Goal: Information Seeking & Learning: Learn about a topic

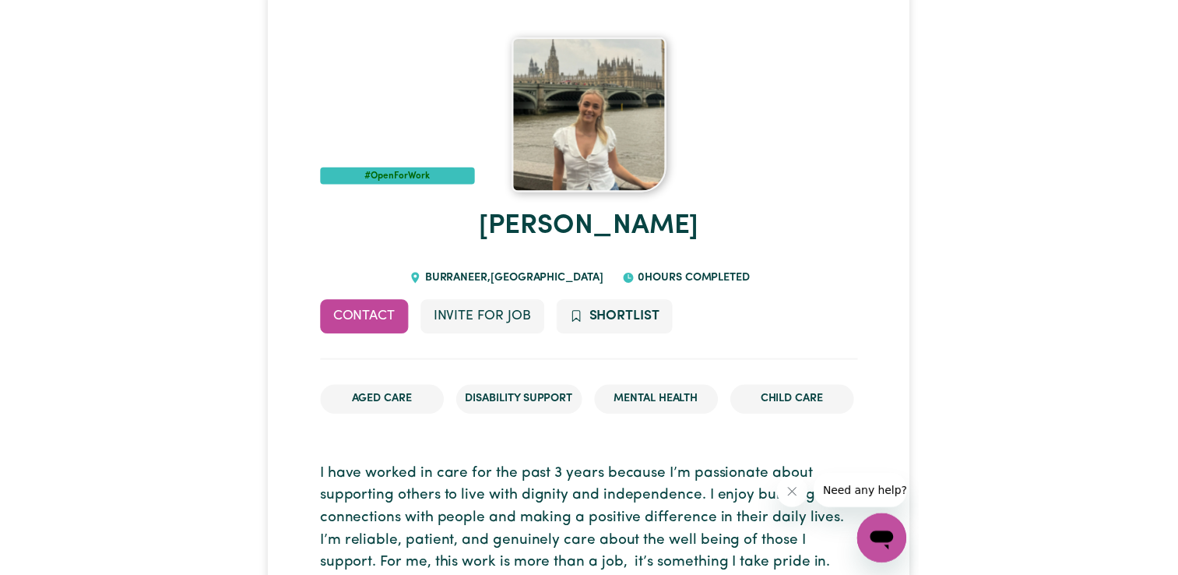
scroll to position [138, 0]
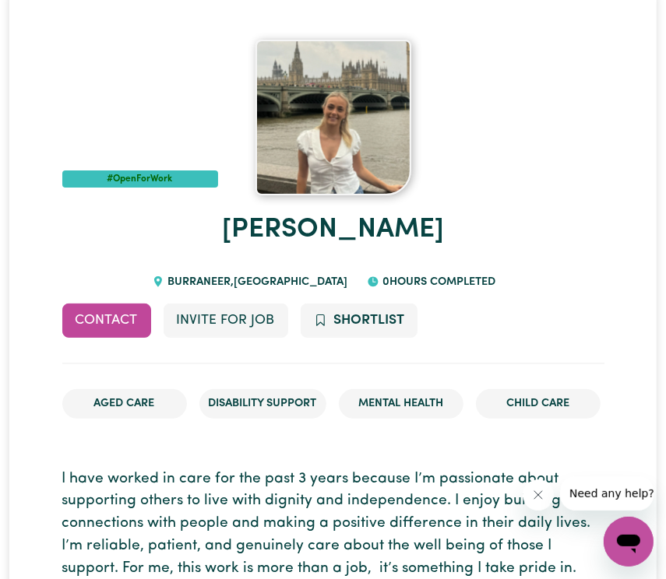
click at [504, 209] on h1 "[PERSON_NAME]" at bounding box center [333, 230] width 542 height 70
click at [552, 248] on h1 "[PERSON_NAME]" at bounding box center [333, 230] width 542 height 70
click at [499, 206] on h1 "[PERSON_NAME]" at bounding box center [333, 230] width 542 height 70
click at [406, 114] on img at bounding box center [333, 118] width 156 height 156
click at [347, 133] on img at bounding box center [333, 118] width 156 height 156
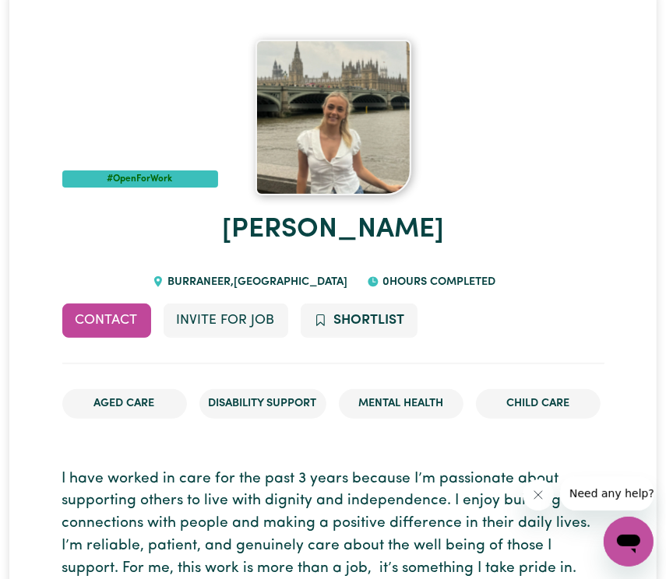
drag, startPoint x: 347, startPoint y: 133, endPoint x: 492, endPoint y: 46, distance: 169.1
click at [526, 77] on div "#OpenForWork" at bounding box center [333, 118] width 542 height 156
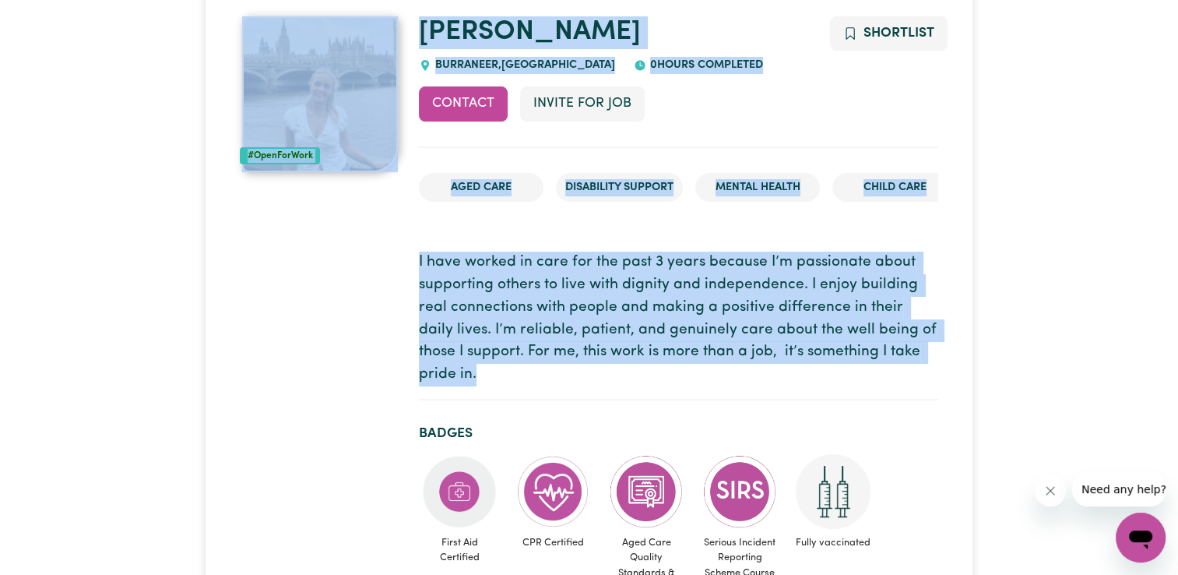
drag, startPoint x: 943, startPoint y: 347, endPoint x: 389, endPoint y: 271, distance: 559.7
drag, startPoint x: 389, startPoint y: 271, endPoint x: 374, endPoint y: 303, distance: 35.2
click at [345, 70] on img at bounding box center [320, 94] width 156 height 156
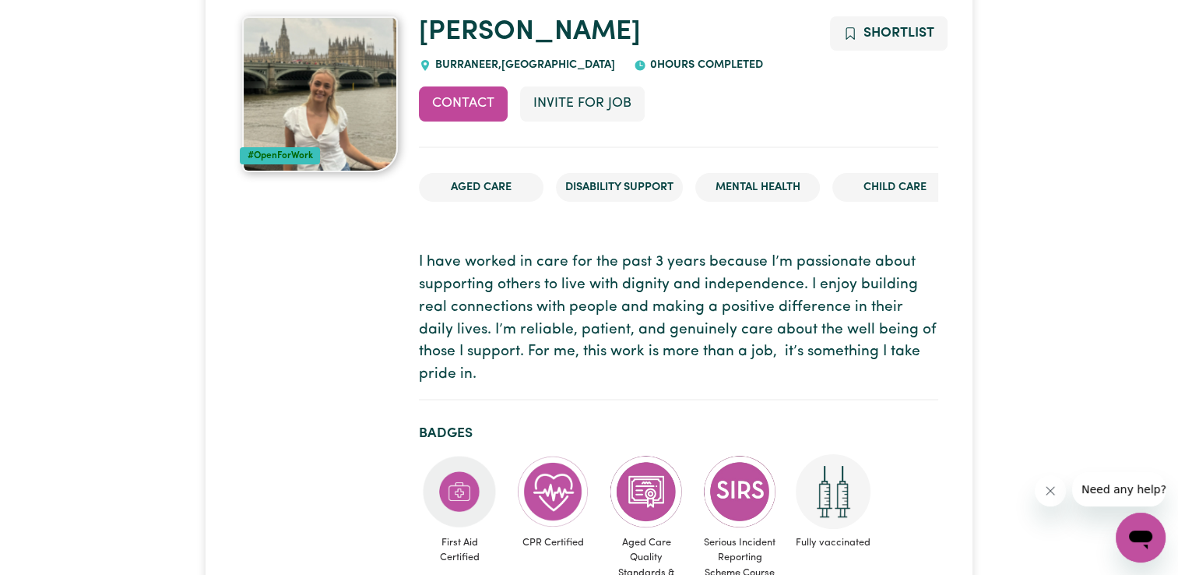
click at [364, 57] on img at bounding box center [320, 94] width 156 height 156
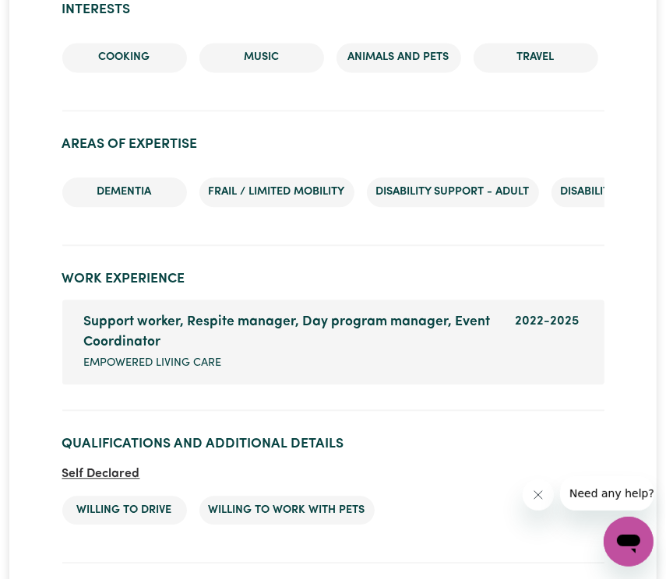
scroll to position [1834, 0]
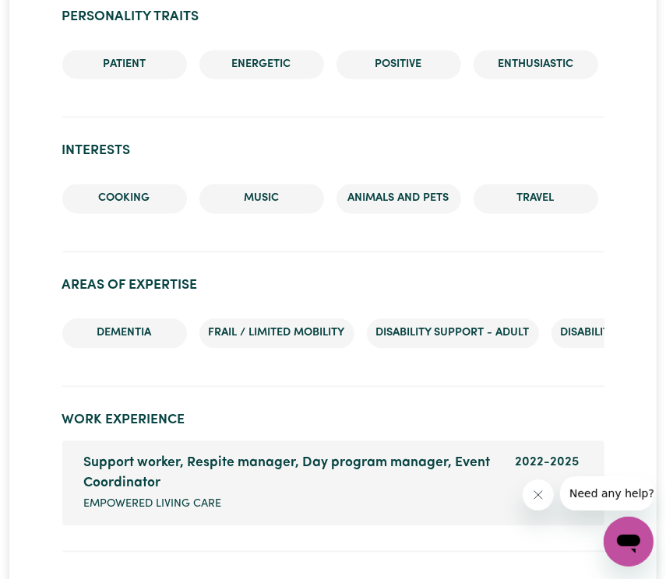
click at [421, 227] on div "Cooking Music Animals and pets Travel Rugby Football Running/Jogging Watersport…" at bounding box center [333, 204] width 542 height 67
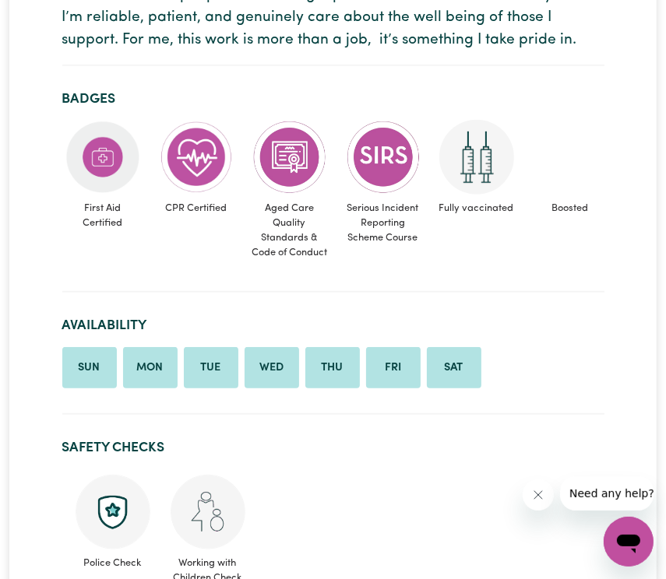
scroll to position [588, 0]
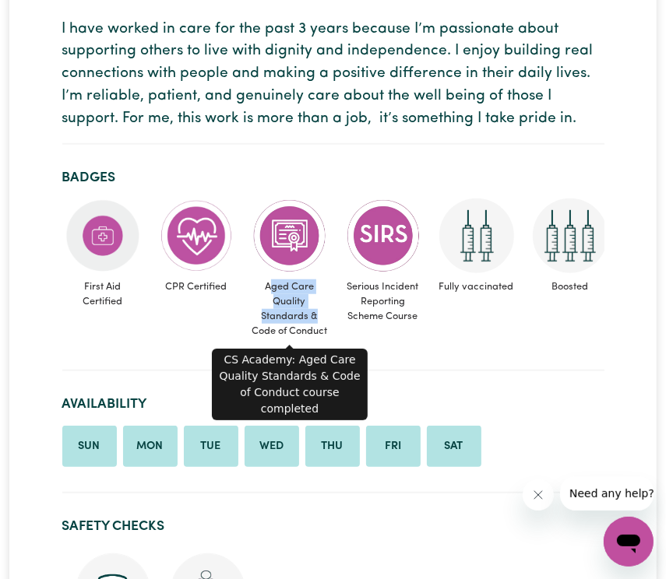
drag, startPoint x: 268, startPoint y: 284, endPoint x: 316, endPoint y: 315, distance: 57.0
click at [316, 315] on span "Aged Care Quality Standards & Code of Conduct" at bounding box center [289, 309] width 81 height 72
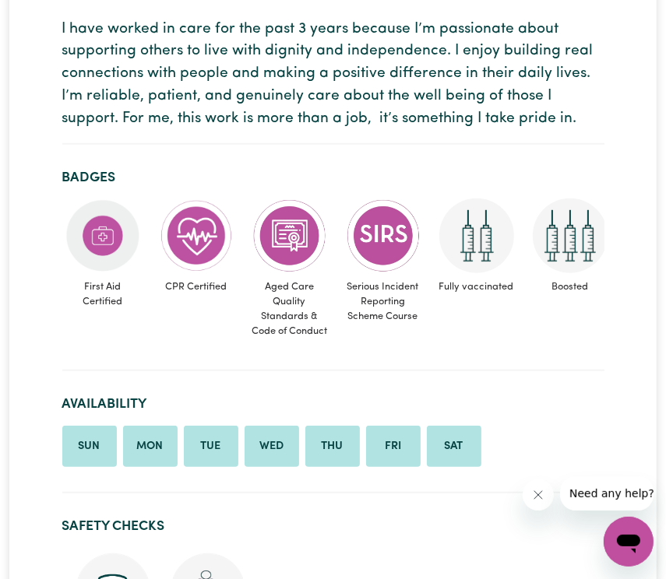
drag, startPoint x: 316, startPoint y: 315, endPoint x: 344, endPoint y: 158, distance: 159.0
click at [344, 158] on section "Badges First Aid Certified CPR Certified Aged Care Quality Standards & Code of …" at bounding box center [333, 264] width 542 height 215
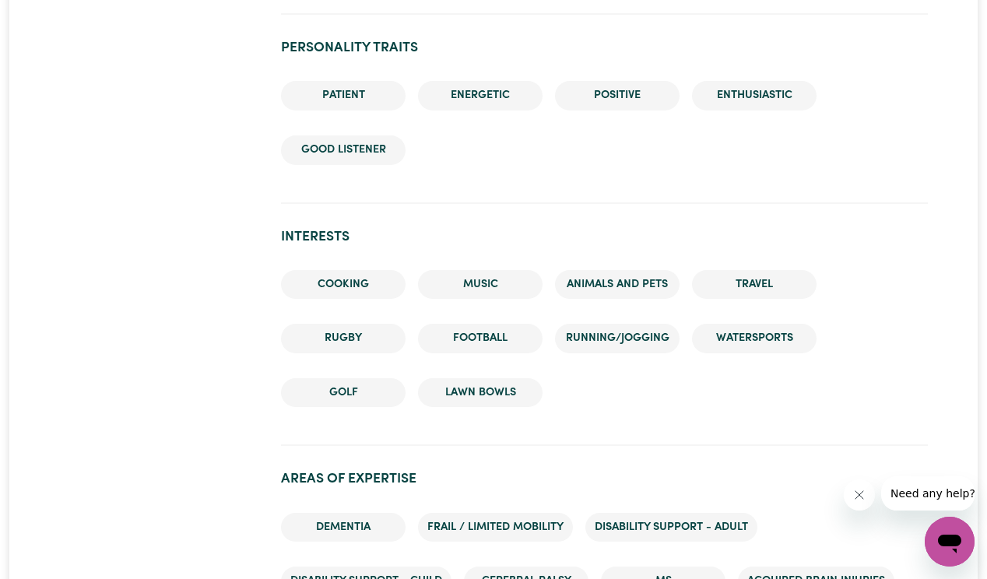
scroll to position [1972, 0]
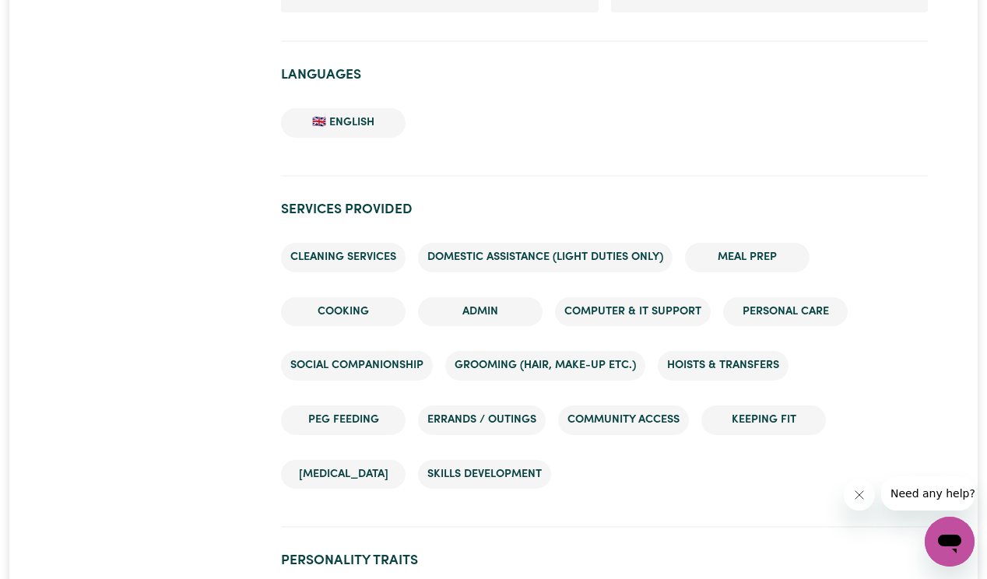
scroll to position [1505, 0]
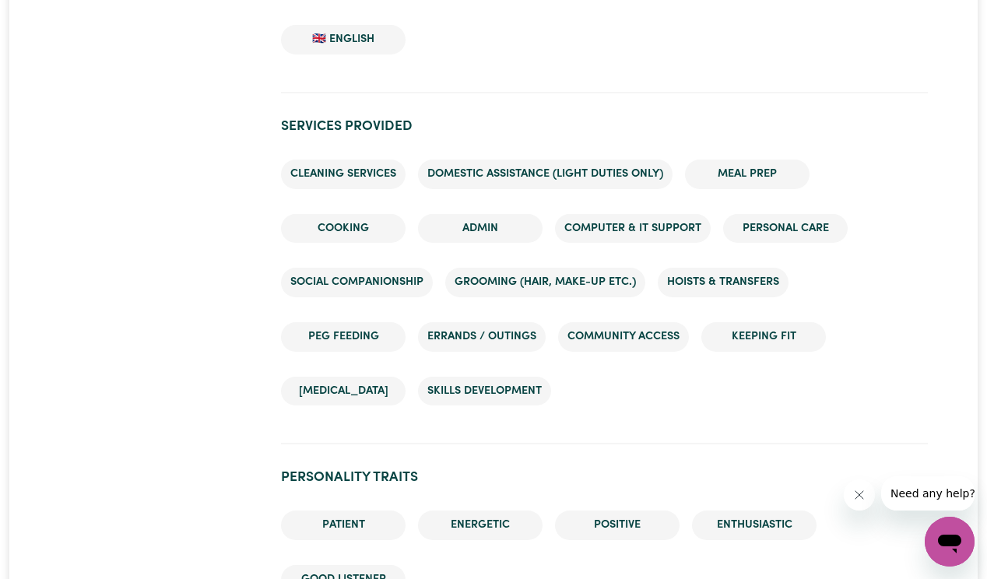
click at [153, 335] on div "#OpenForWork" at bounding box center [161, 215] width 222 height 3131
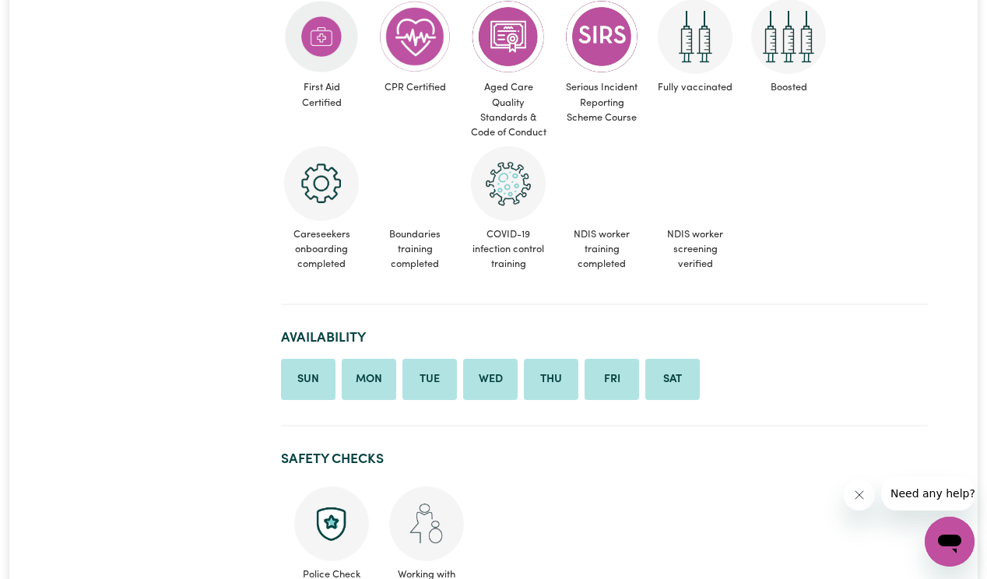
scroll to position [492, 0]
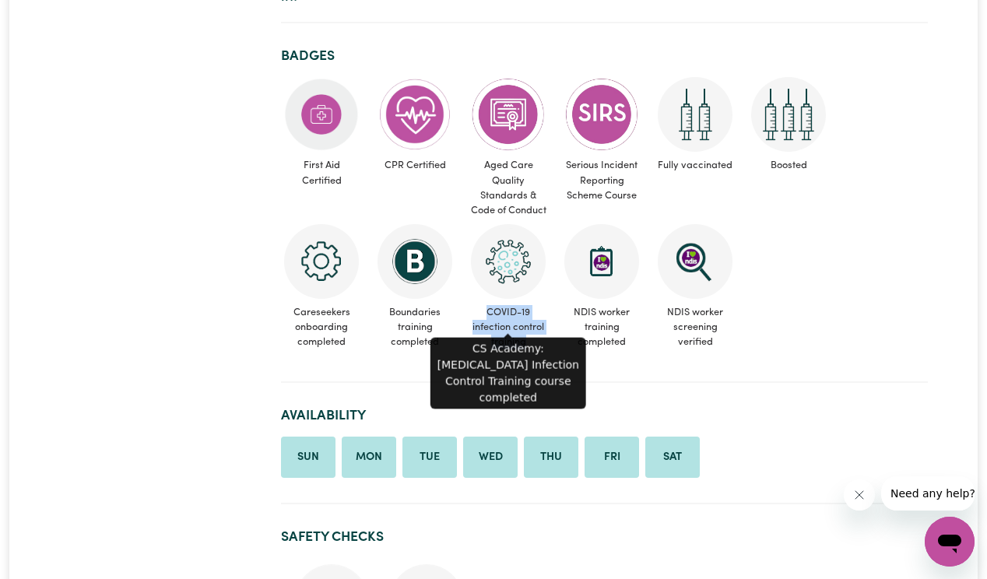
drag, startPoint x: 488, startPoint y: 292, endPoint x: 530, endPoint y: 319, distance: 49.0
click at [530, 319] on span "COVID-19 infection control training" at bounding box center [508, 328] width 81 height 58
copy span "COVID-19 infection control training"
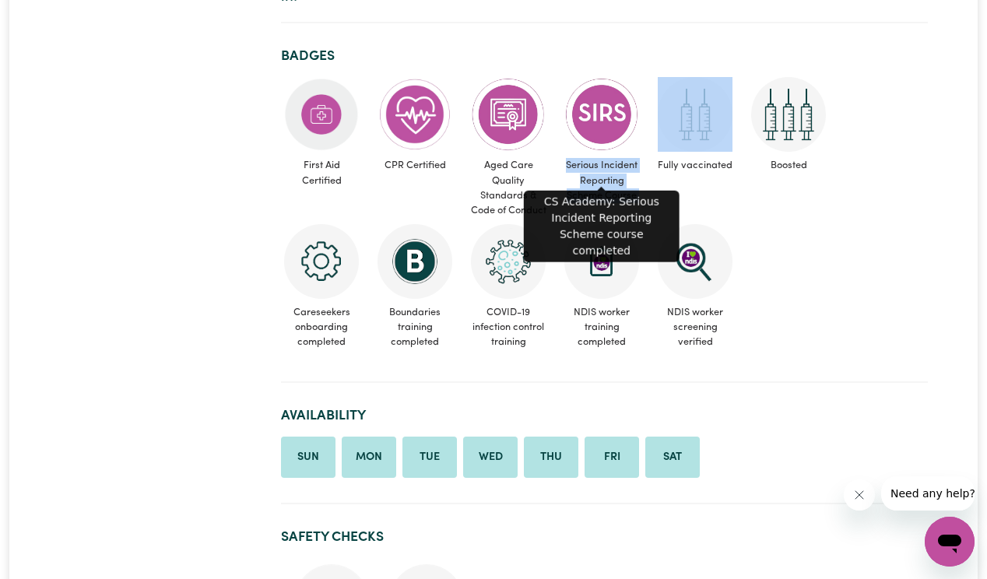
drag, startPoint x: 567, startPoint y: 139, endPoint x: 645, endPoint y: 174, distance: 85.4
click at [645, 174] on ul "First Aid Certified CPR Certified Aged Care Quality Standards & Code of Conduct…" at bounding box center [604, 216] width 647 height 279
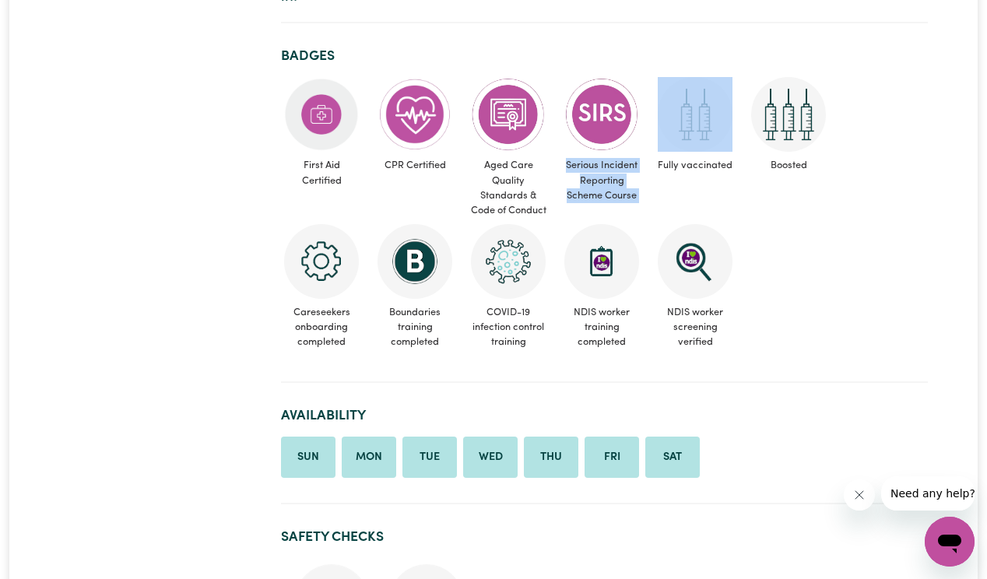
copy span "Serious Incident Reporting Scheme Course"
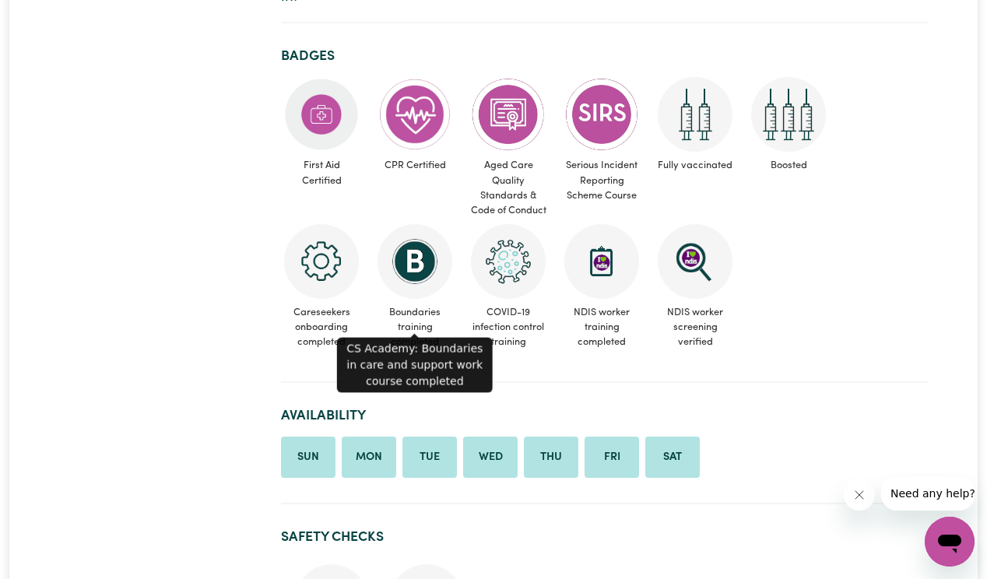
click at [393, 299] on span "Boundaries training completed" at bounding box center [415, 328] width 81 height 58
drag, startPoint x: 389, startPoint y: 286, endPoint x: 442, endPoint y: 323, distance: 65.5
click at [442, 323] on span "Boundaries training completed" at bounding box center [415, 328] width 81 height 58
copy span "Boundaries training completed"
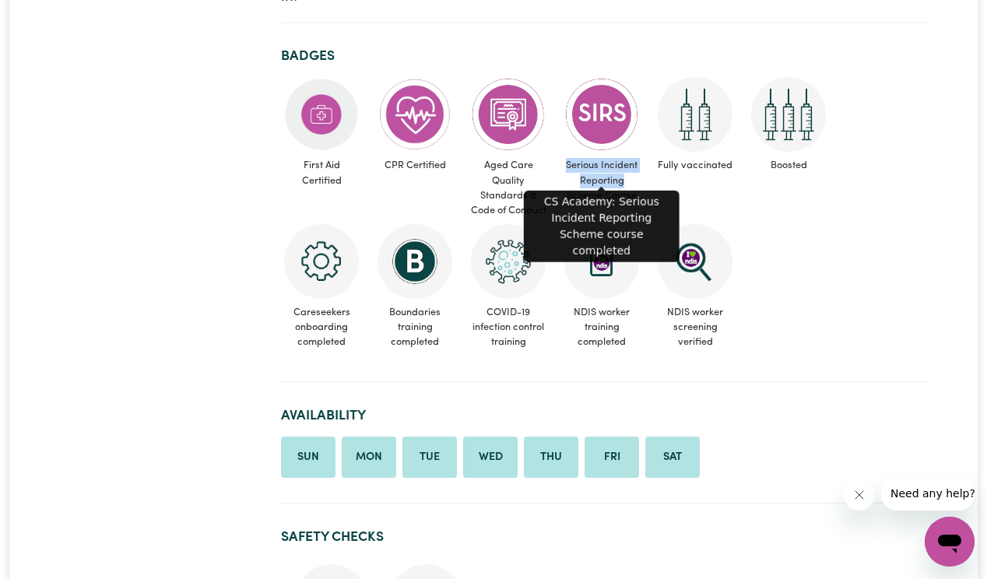
drag, startPoint x: 588, startPoint y: 143, endPoint x: 631, endPoint y: 150, distance: 43.5
click at [631, 152] on span "Serious Incident Reporting Scheme Course" at bounding box center [602, 181] width 81 height 58
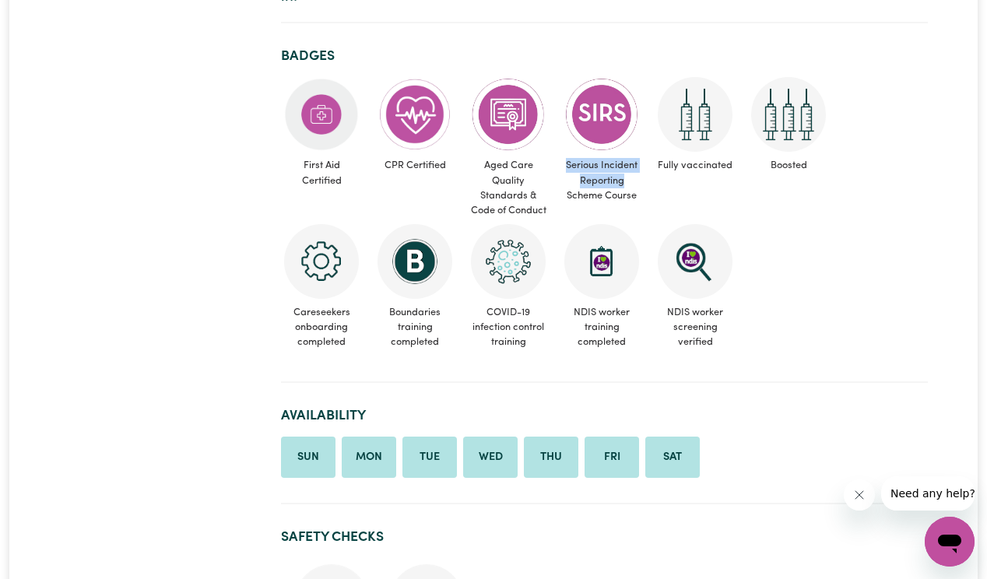
copy span "Serious Incident Reporting"
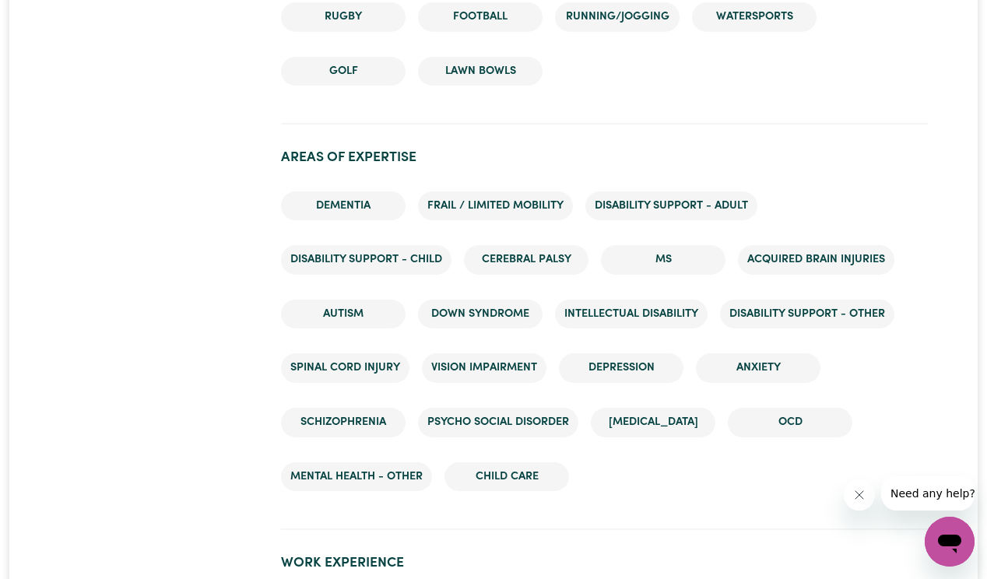
scroll to position [2283, 0]
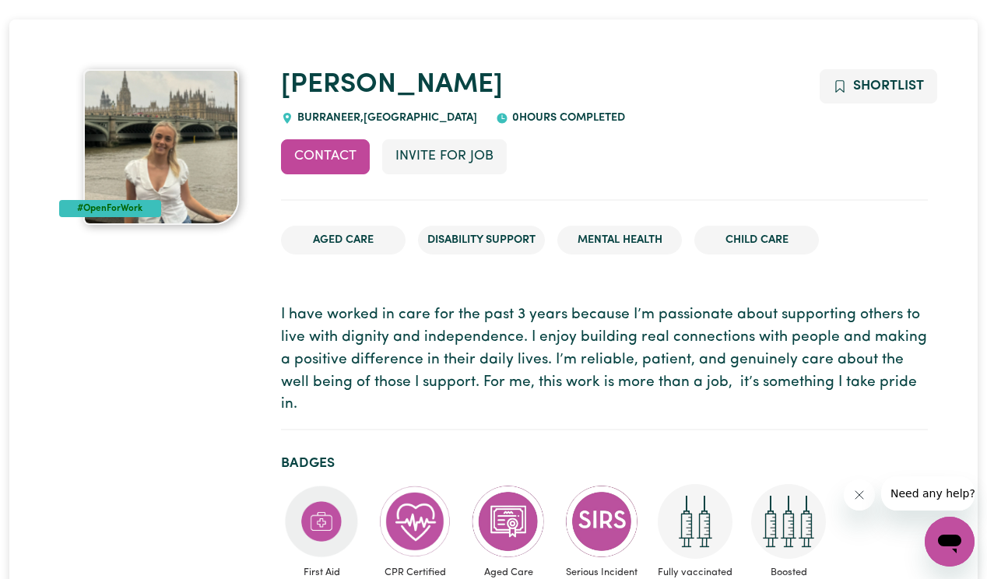
scroll to position [181, 0]
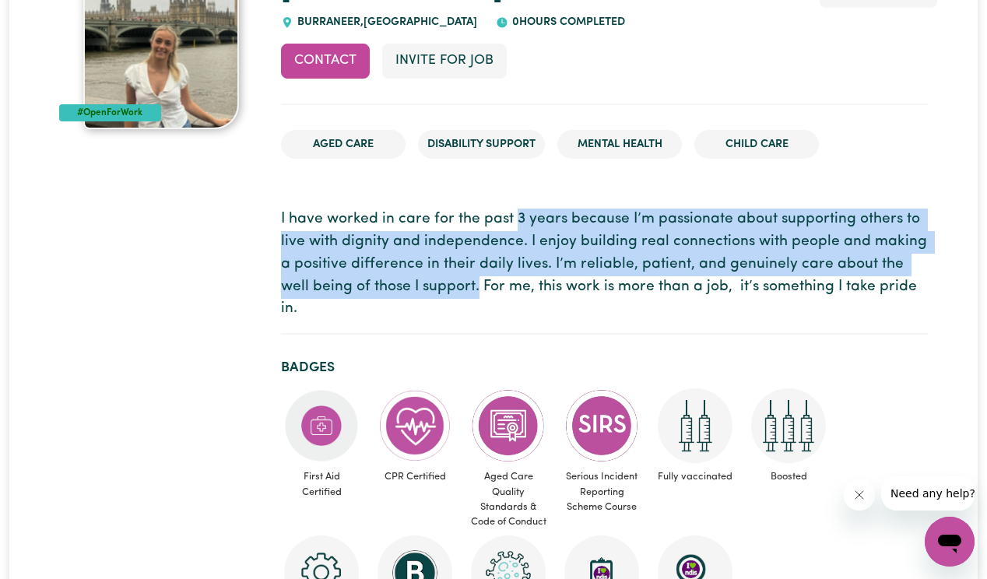
drag, startPoint x: 515, startPoint y: 214, endPoint x: 448, endPoint y: 281, distance: 94.7
click at [448, 281] on p "I have worked in care for the past 3 years because I’m passionate about support…" at bounding box center [604, 265] width 647 height 112
copy p "3 years because I’m passionate about supporting others to live with dignity and…"
click at [122, 39] on img at bounding box center [161, 52] width 156 height 156
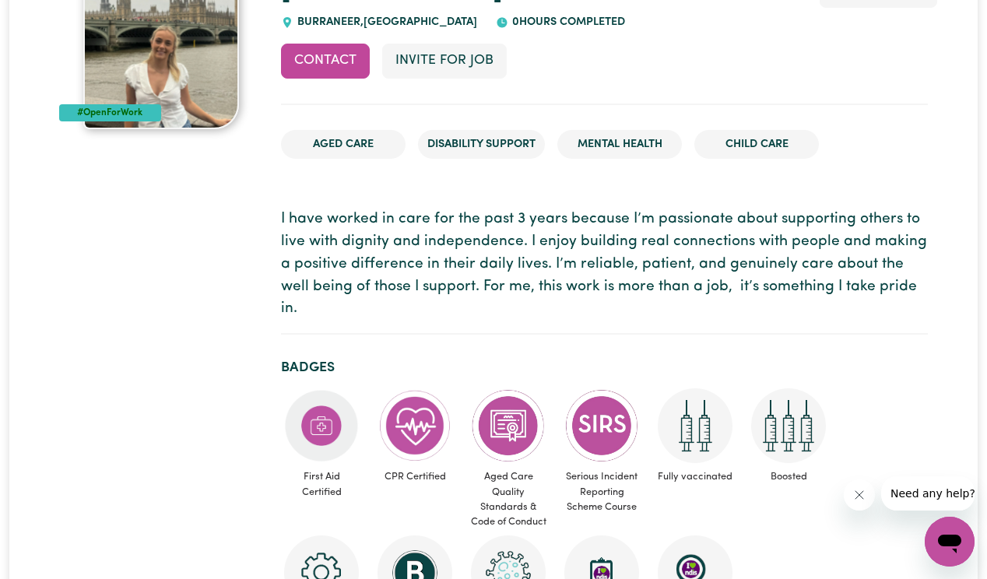
drag, startPoint x: 122, startPoint y: 39, endPoint x: 100, endPoint y: 133, distance: 96.9
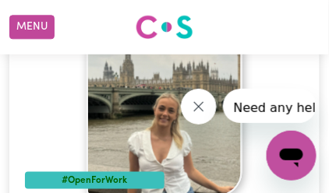
scroll to position [60, 0]
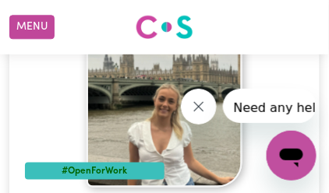
click at [185, 102] on button "Close message from company" at bounding box center [198, 107] width 36 height 36
